Goal: Information Seeking & Learning: Learn about a topic

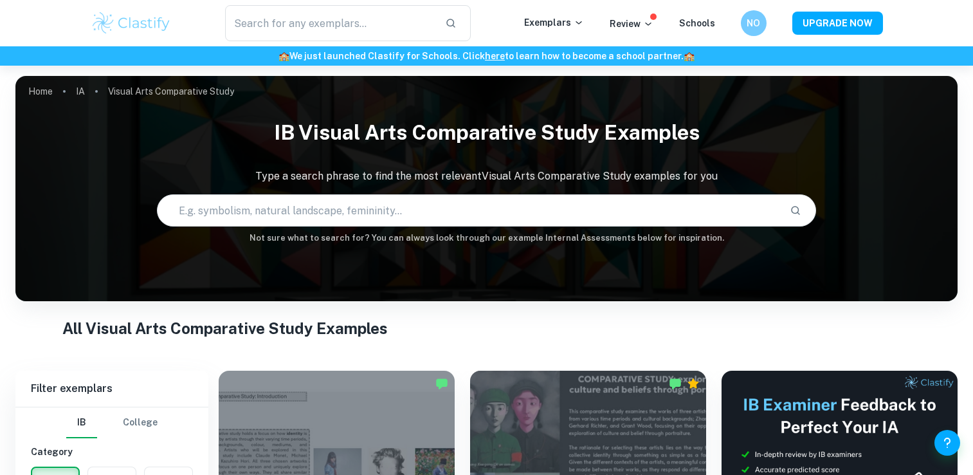
scroll to position [293, 0]
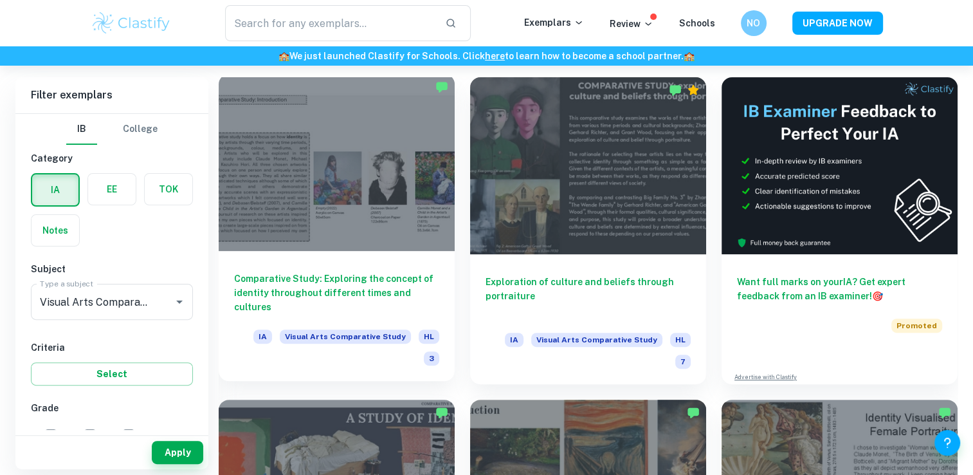
click at [403, 277] on h6 "Comparative Study: Exploring the concept of identity throughout different times…" at bounding box center [336, 292] width 205 height 42
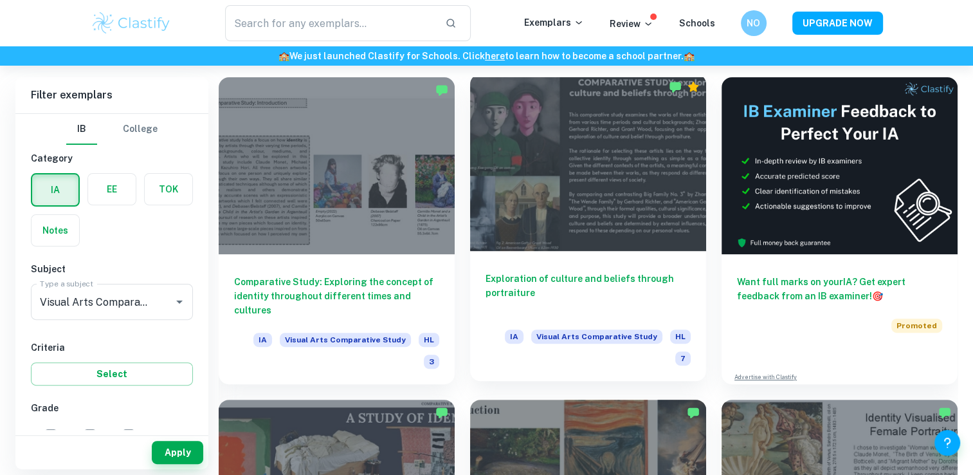
click at [549, 259] on div "Exploration of culture and beliefs through portraiture IA Visual Arts Comparati…" at bounding box center [588, 316] width 236 height 130
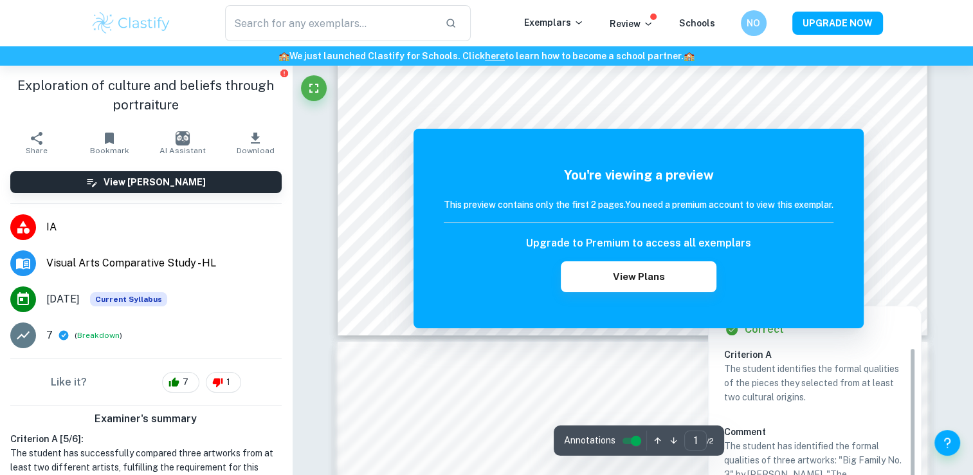
scroll to position [75, 0]
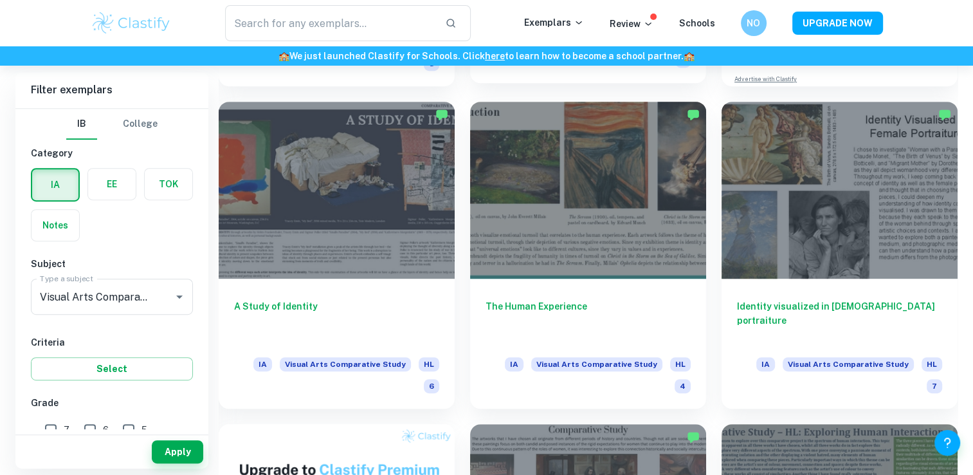
scroll to position [592, 0]
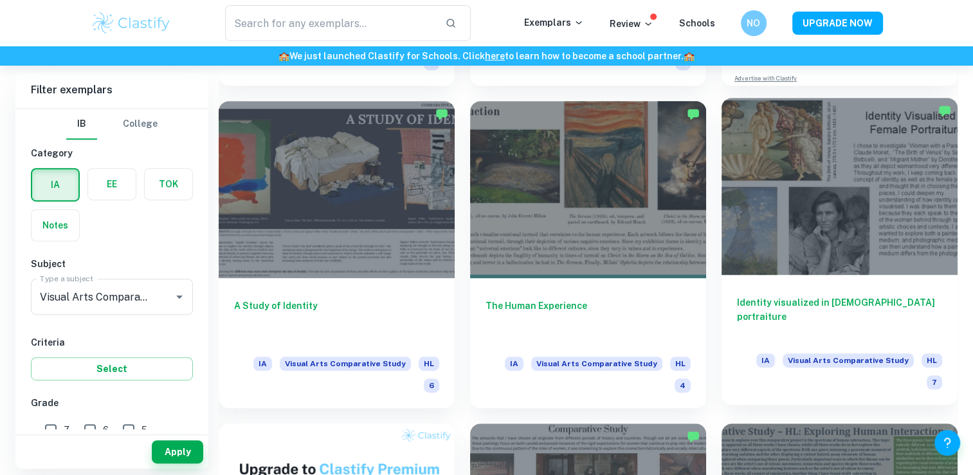
click at [866, 242] on div at bounding box center [840, 186] width 236 height 177
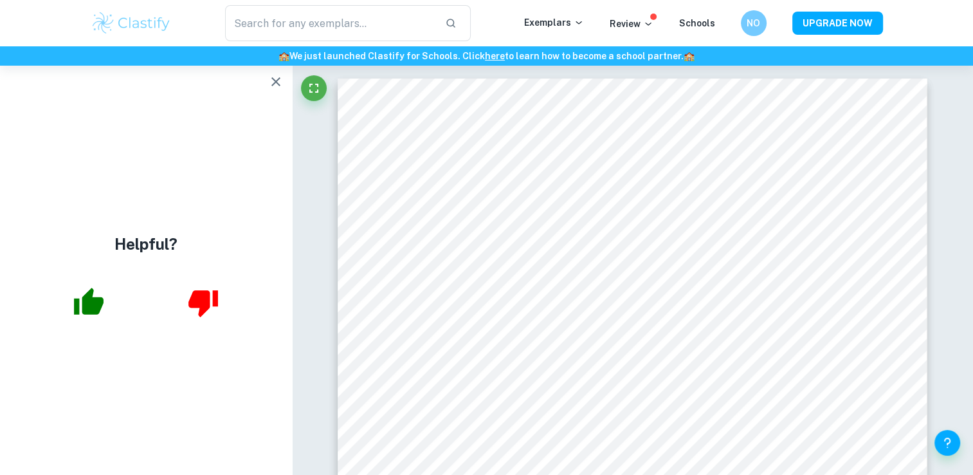
click at [261, 91] on div "Helpful?" at bounding box center [146, 270] width 292 height 409
click at [283, 75] on icon "button" at bounding box center [275, 81] width 15 height 15
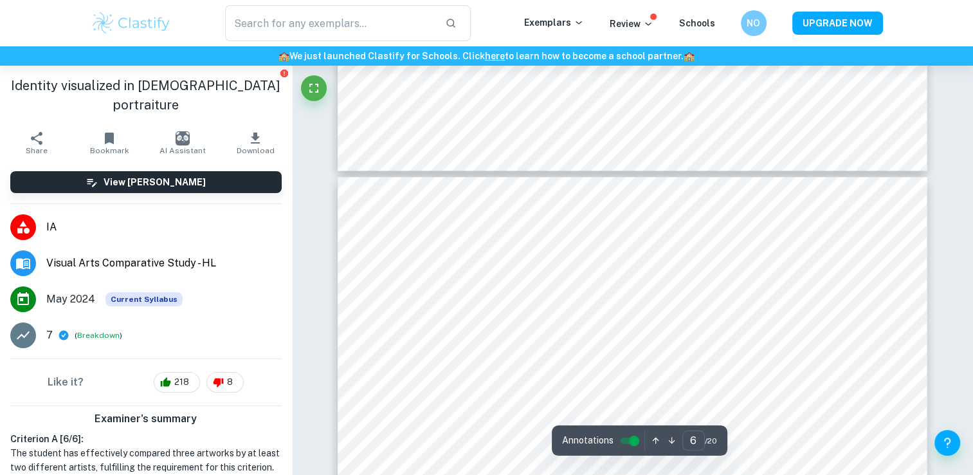
scroll to position [2209, 0]
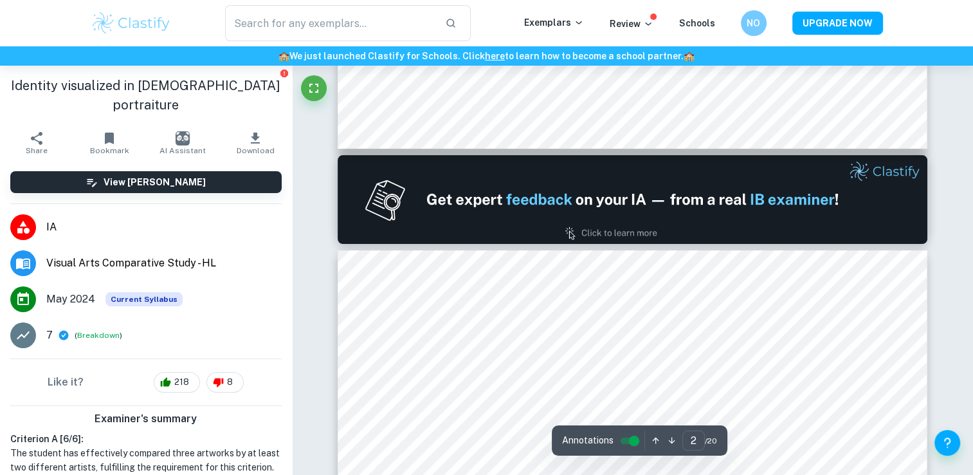
type input "1"
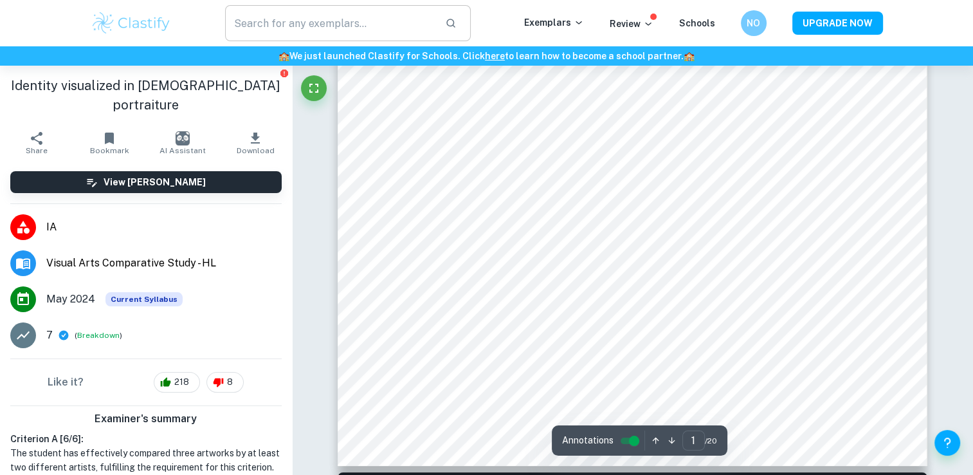
scroll to position [28, 0]
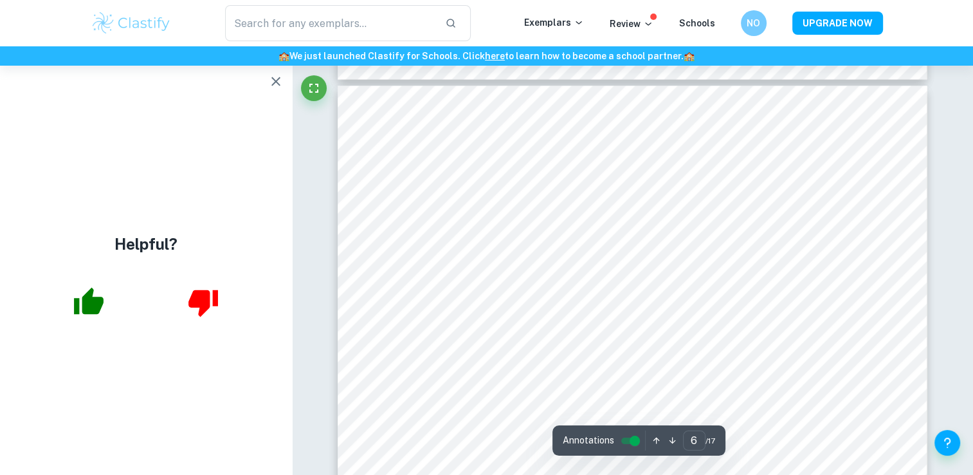
scroll to position [2545, 0]
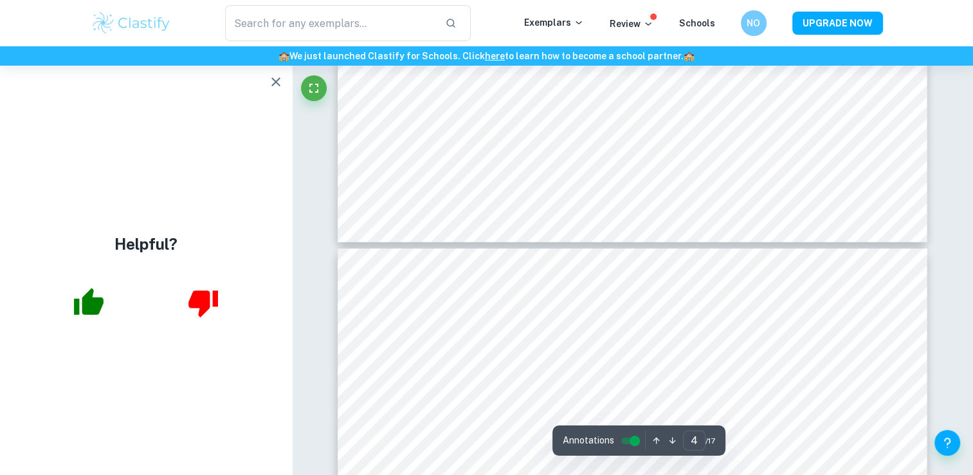
type input "3"
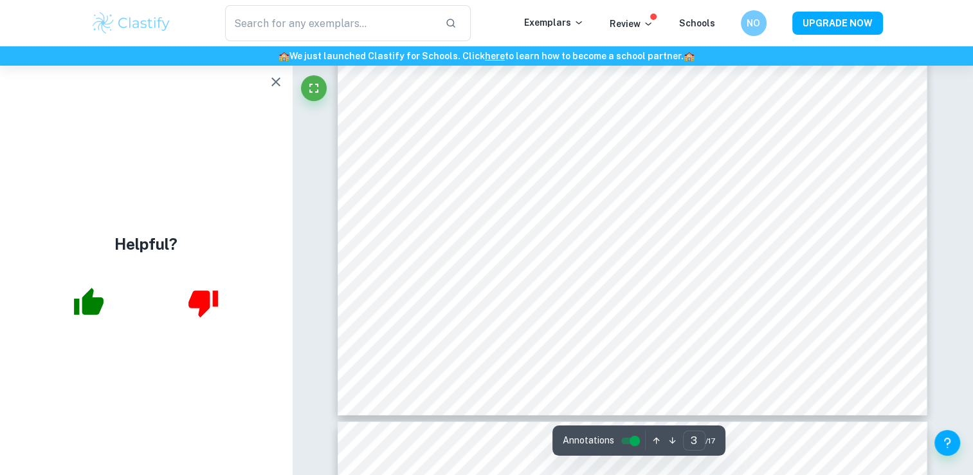
scroll to position [1100, 0]
